Goal: Book appointment/travel/reservation

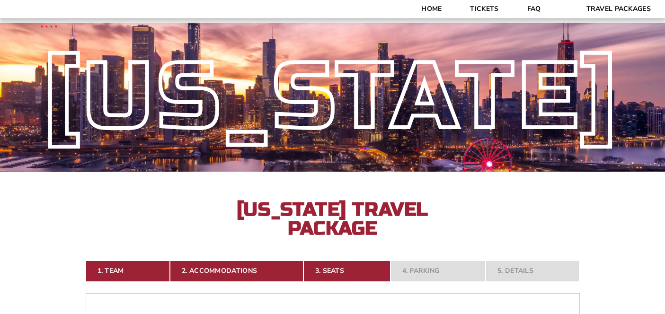
select select "100-Level Midcourt Seat Upgrade"
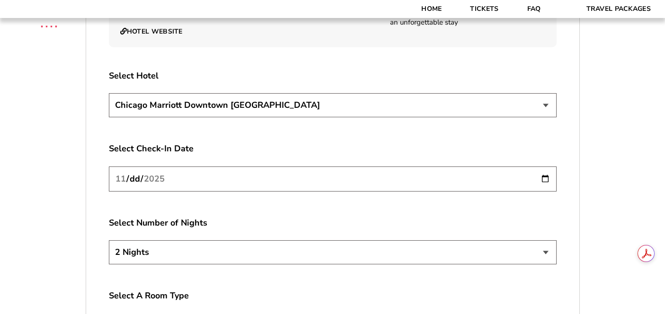
scroll to position [1638, 0]
click at [348, 243] on select "2 Nights 3 Nights 4 Nights" at bounding box center [333, 253] width 448 height 24
select select "3 Nights"
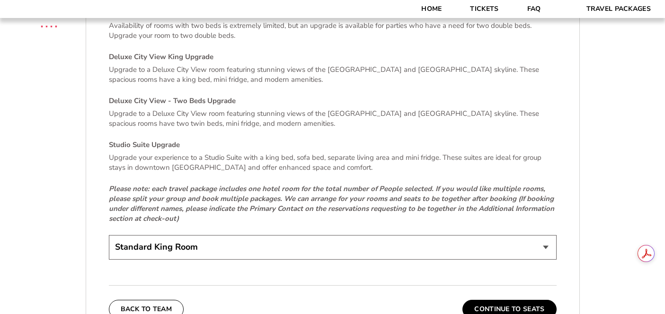
scroll to position [2004, 0]
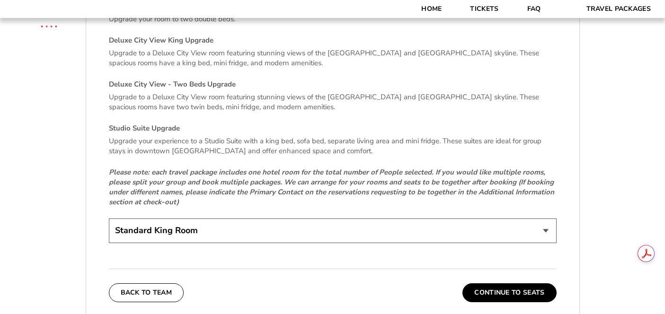
click at [321, 221] on select "Standard King Room Standard Room - Two Beds Upgrade (+$30 per night) Deluxe Cit…" at bounding box center [333, 231] width 448 height 24
select select "Deluxe City View - Two Beds Upgrade"
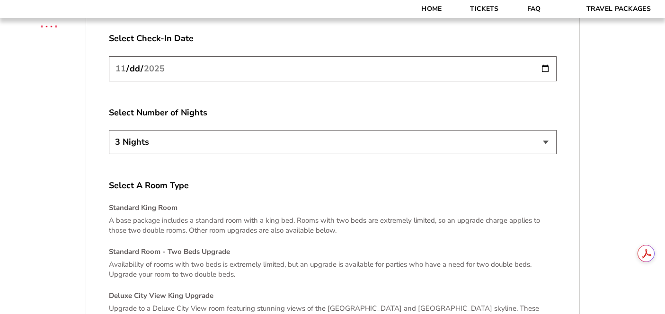
scroll to position [1746, 0]
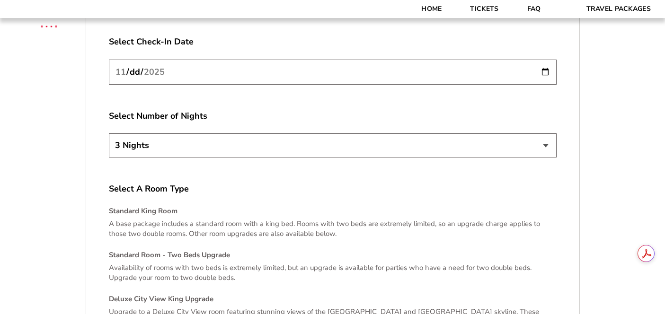
click at [375, 133] on select "2 Nights 3 Nights 4 Nights" at bounding box center [333, 145] width 448 height 24
select select "2 Nights"
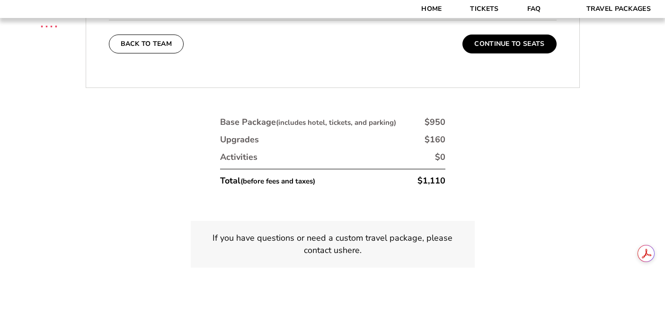
scroll to position [2254, 0]
